Goal: Information Seeking & Learning: Check status

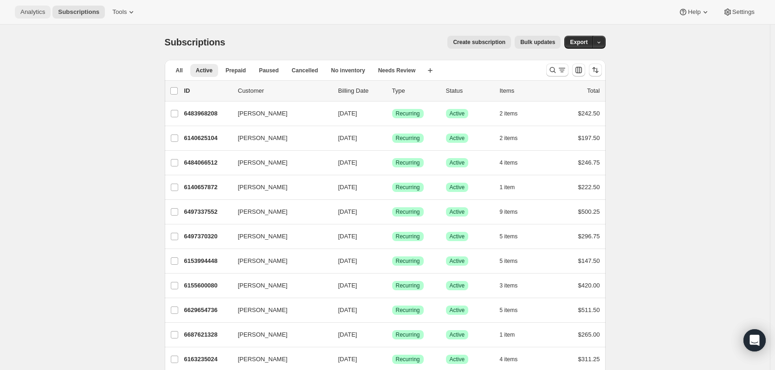
click at [32, 11] on span "Analytics" at bounding box center [32, 11] width 25 height 7
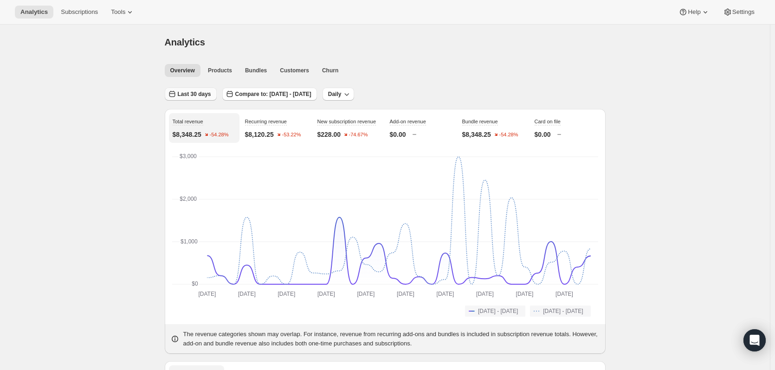
click at [197, 92] on span "Last 30 days" at bounding box center [194, 94] width 33 height 7
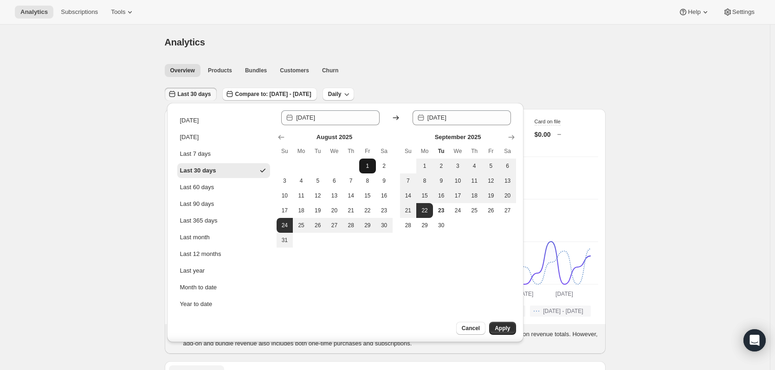
click at [365, 163] on span "1" at bounding box center [367, 165] width 9 height 7
type input "[DATE]"
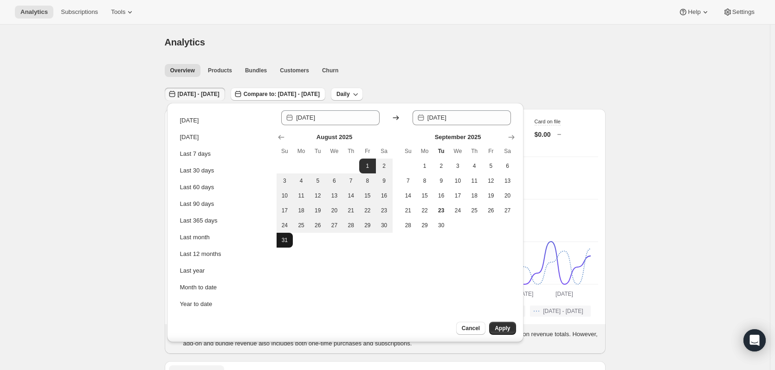
click at [283, 240] on span "31" at bounding box center [284, 240] width 9 height 7
type input "[DATE]"
click at [503, 330] on span "Apply" at bounding box center [502, 328] width 15 height 7
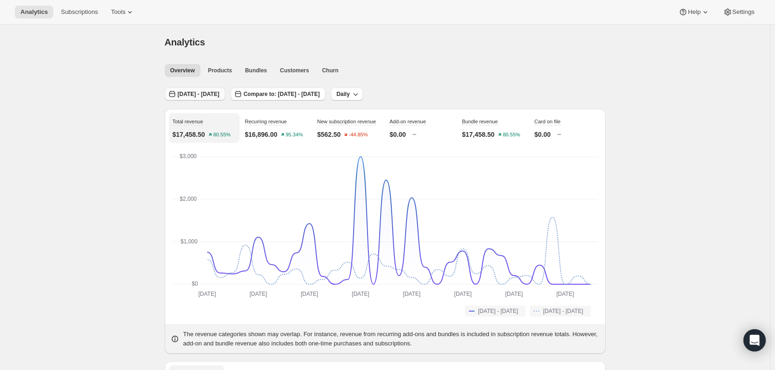
click at [200, 94] on span "[DATE] - [DATE]" at bounding box center [199, 94] width 42 height 7
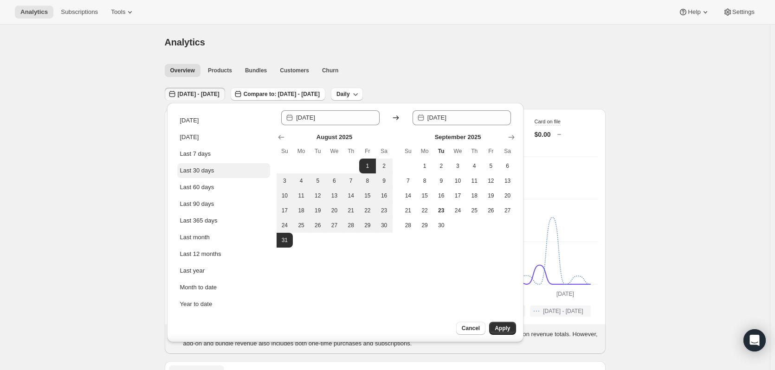
click at [194, 178] on button "Last 30 days" at bounding box center [223, 170] width 93 height 15
type input "[DATE]"
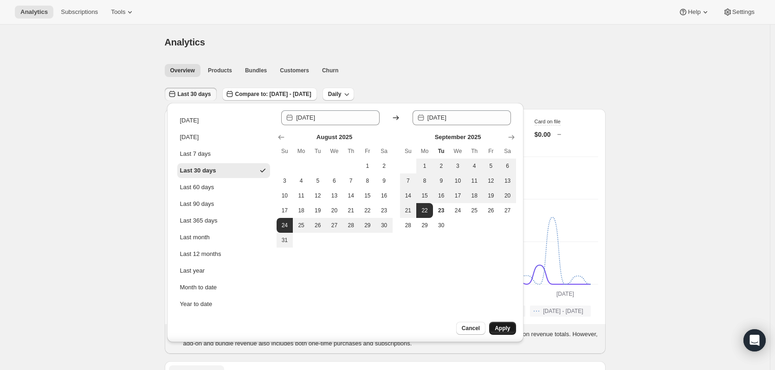
click at [510, 329] on span "Apply" at bounding box center [502, 328] width 15 height 7
